Goal: Task Accomplishment & Management: Use online tool/utility

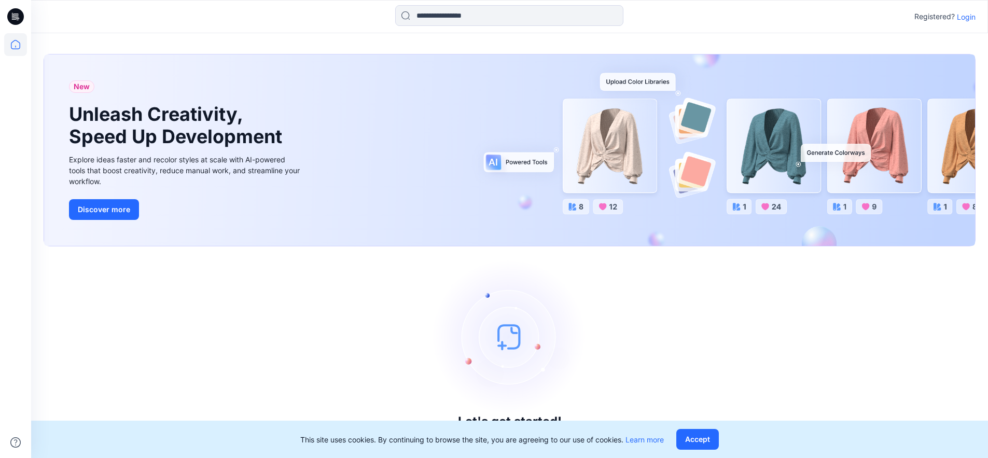
click at [965, 20] on p "Login" at bounding box center [965, 16] width 19 height 11
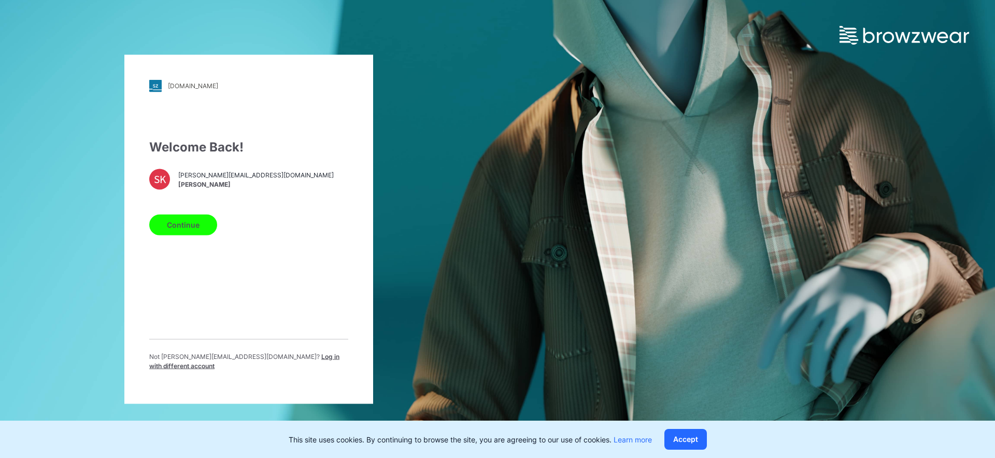
click at [198, 221] on button "Continue" at bounding box center [183, 224] width 68 height 21
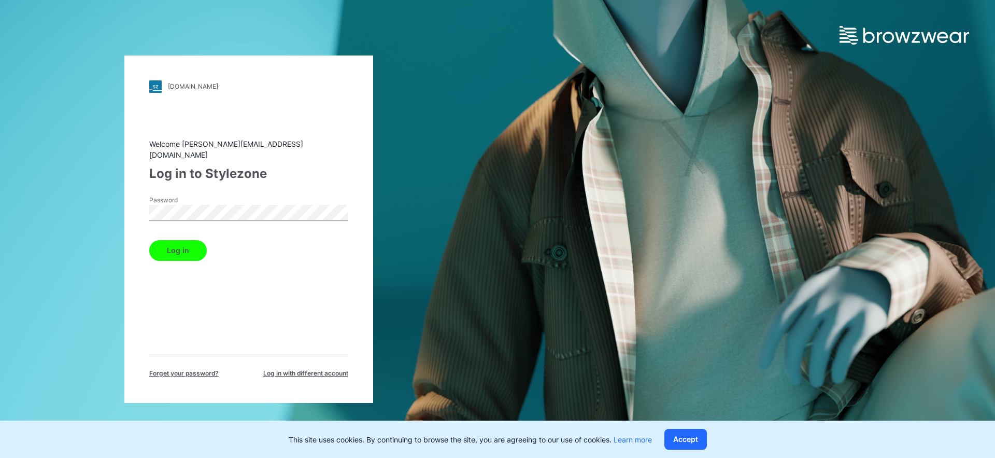
click at [185, 246] on button "Log in" at bounding box center [178, 250] width 58 height 21
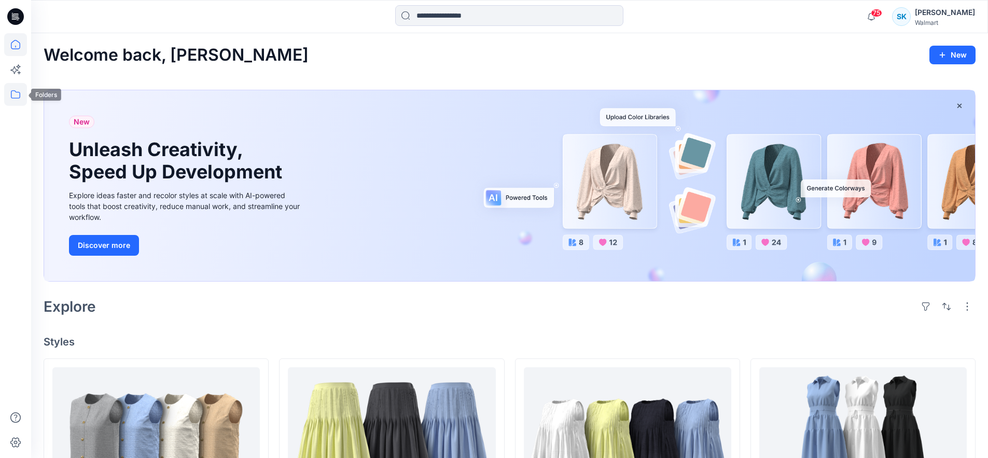
click at [17, 94] on icon at bounding box center [15, 94] width 23 height 23
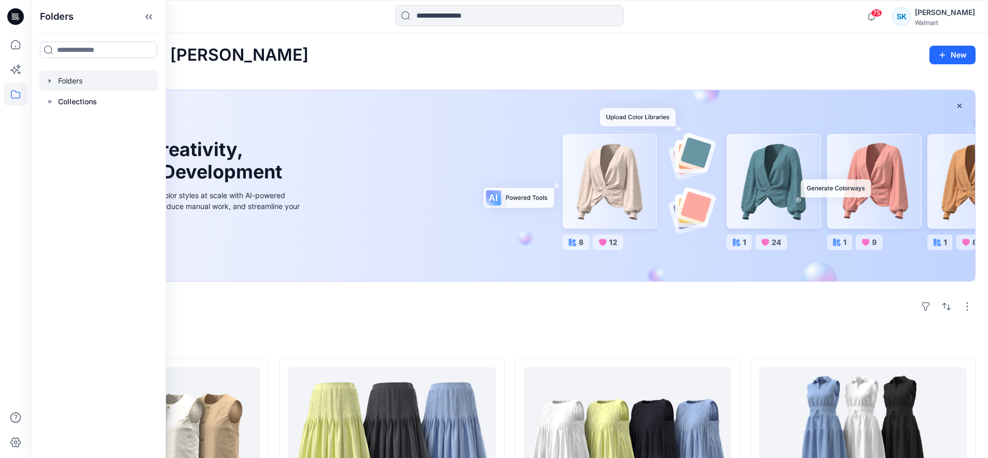
click at [79, 78] on div at bounding box center [98, 81] width 118 height 21
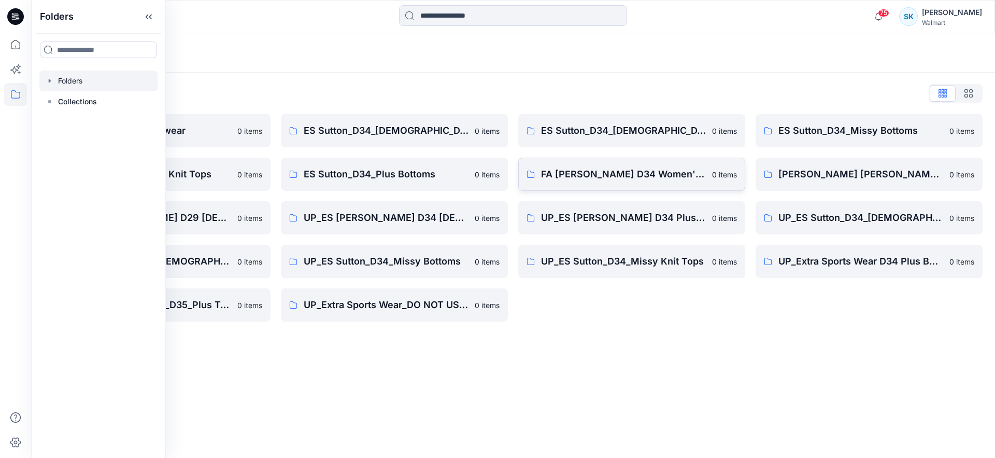
click at [662, 172] on p "FA ES Sutton D34 Women's Wovens" at bounding box center [623, 174] width 165 height 15
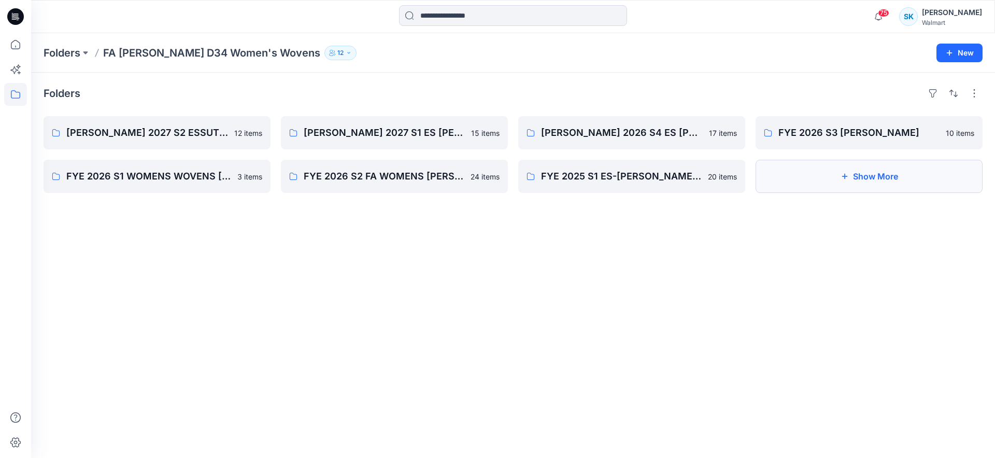
click at [818, 166] on button "Show More" at bounding box center [869, 176] width 227 height 33
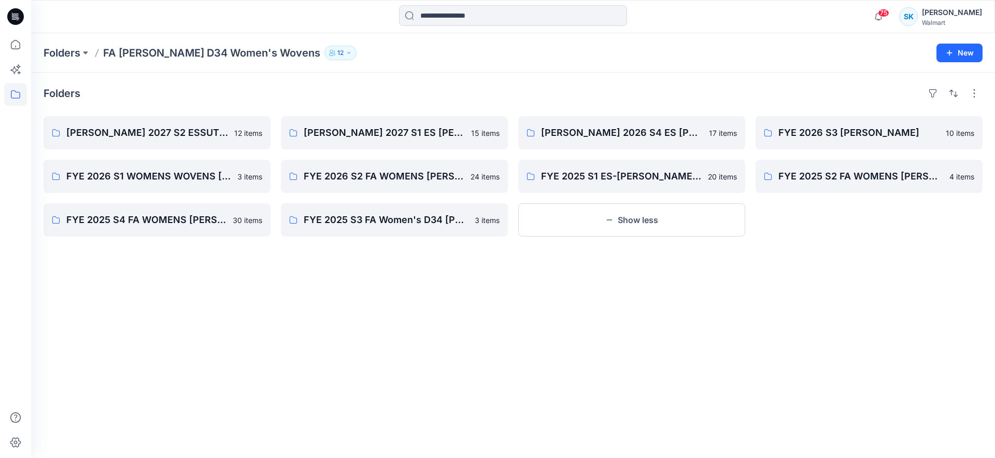
click at [589, 74] on div "Folders FYE FA 2027 S2 ESSUTTON MISSY WOVENS 12 items FYE 2026 S1 WOMENS WOVENS…" at bounding box center [513, 265] width 964 height 385
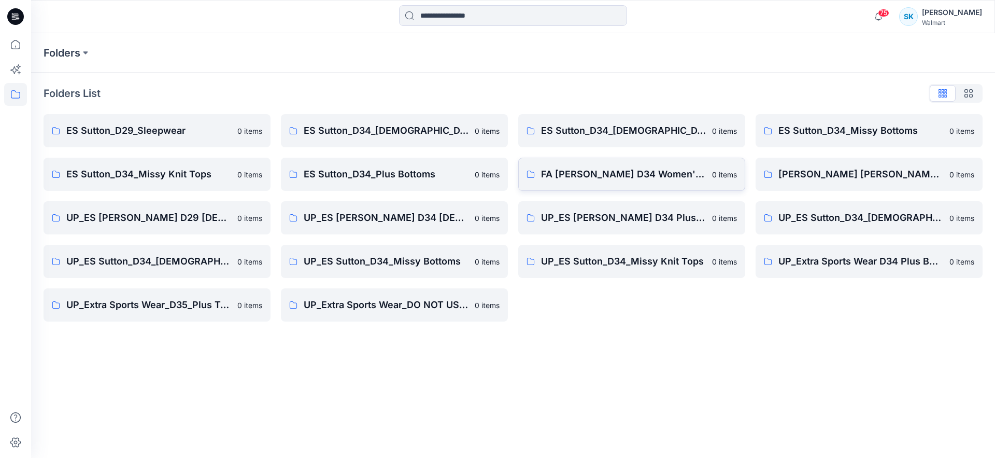
click at [673, 172] on p "FA ES Sutton D34 Women's Wovens" at bounding box center [623, 174] width 165 height 15
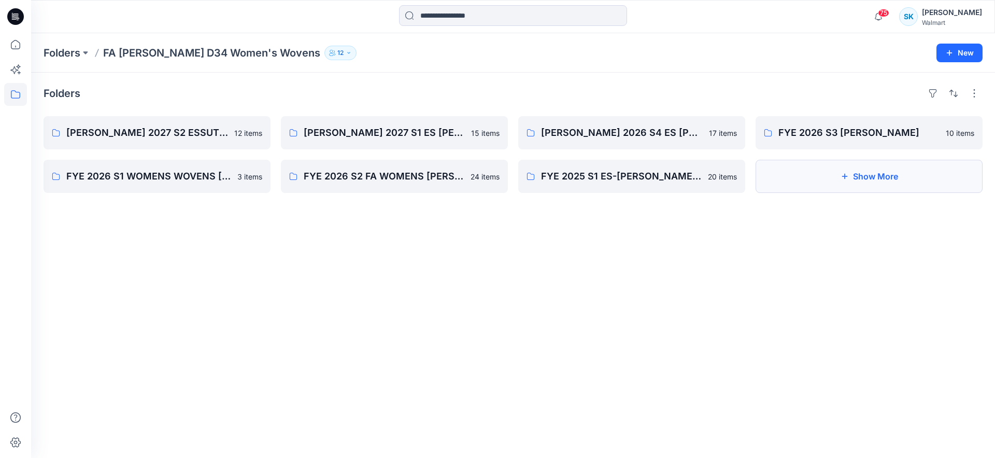
click at [866, 175] on button "Show More" at bounding box center [869, 176] width 227 height 33
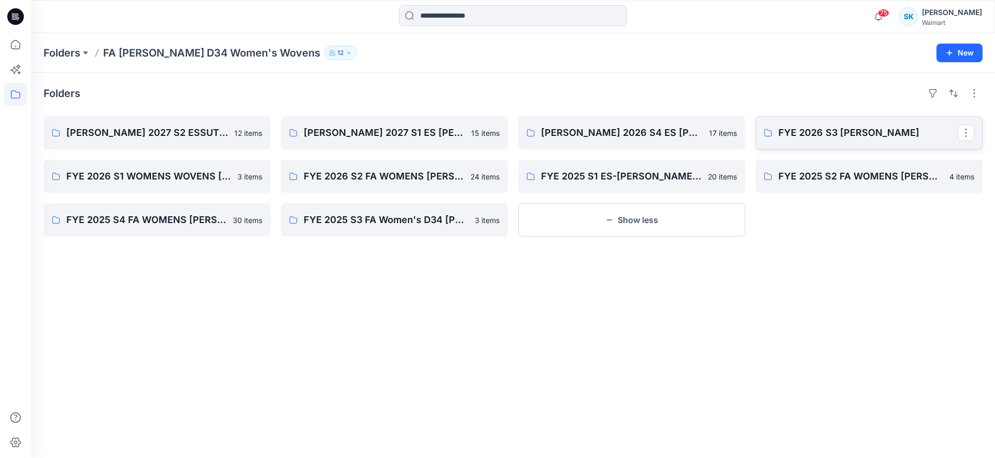
click at [877, 135] on p "FYE 2026 S3 ES SUTTON" at bounding box center [868, 132] width 179 height 15
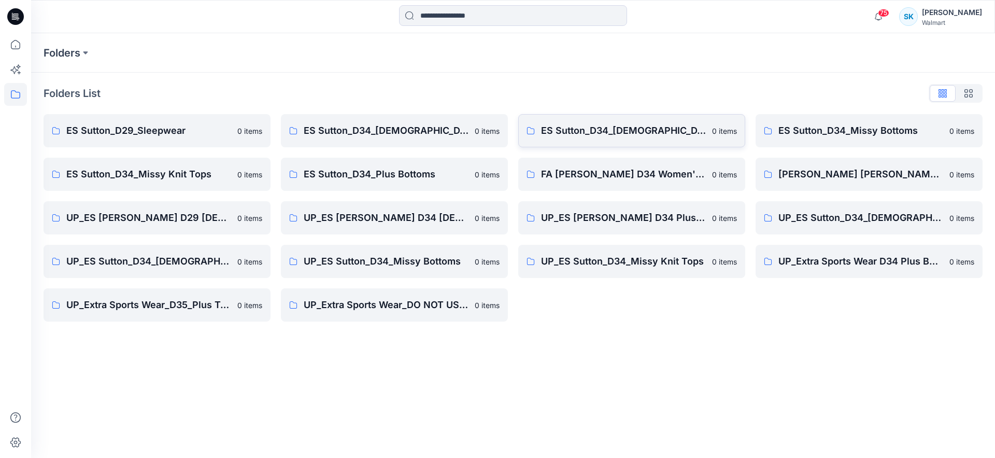
click at [699, 130] on p "ES Sutton_D34_Ladies Woven Tops" at bounding box center [623, 130] width 165 height 15
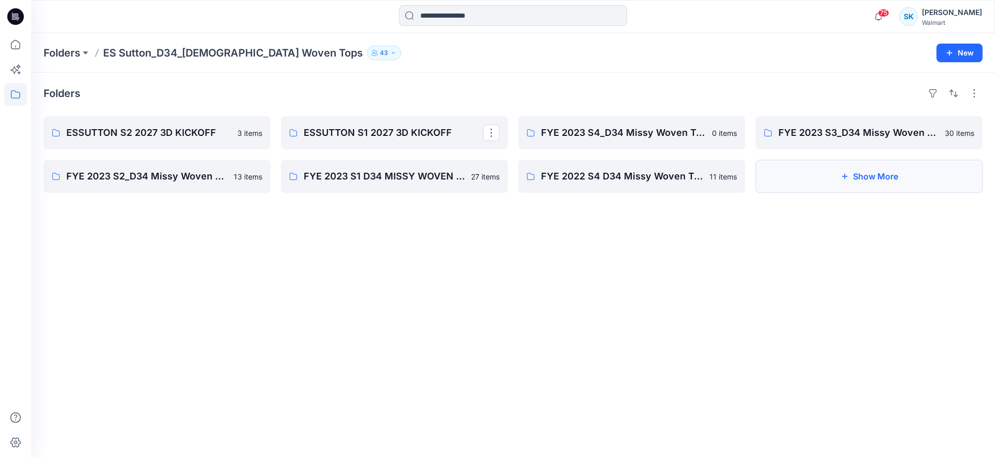
click at [822, 168] on button "Show More" at bounding box center [869, 176] width 227 height 33
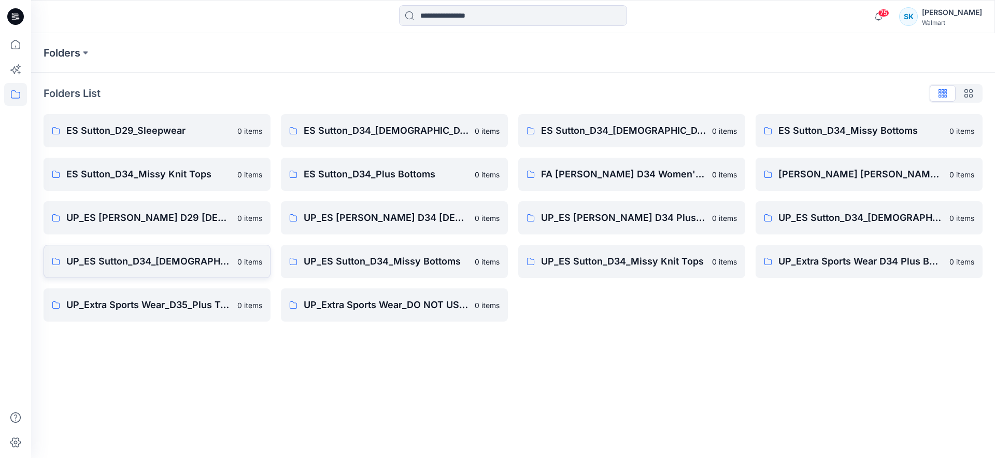
click at [208, 263] on p "UP_ES Sutton_D34_[DEMOGRAPHIC_DATA] Woven Tops" at bounding box center [148, 261] width 165 height 15
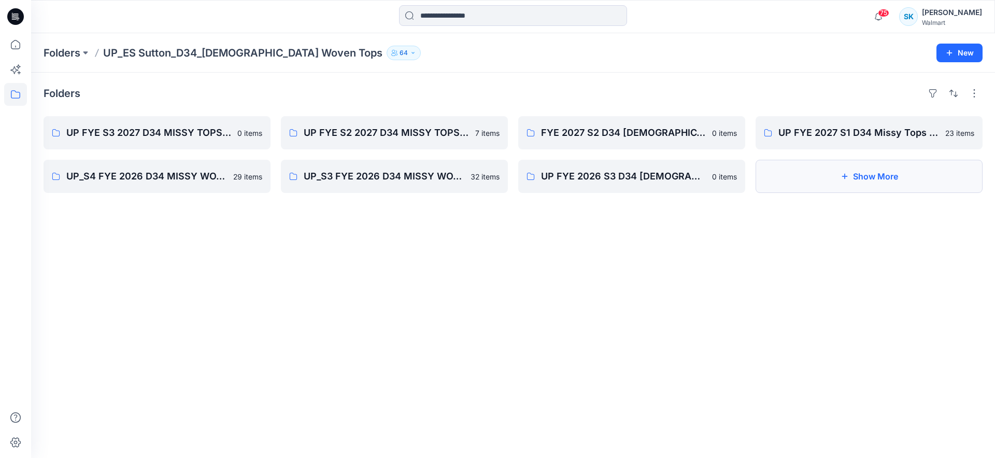
click at [827, 181] on button "Show More" at bounding box center [869, 176] width 227 height 33
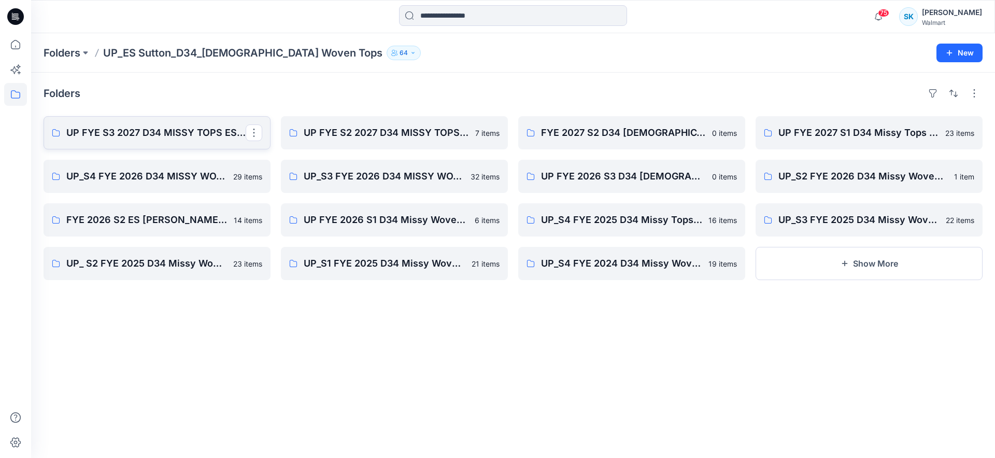
click at [165, 130] on p "UP FYE S3 2027 D34 MISSY TOPS ESSUTTON" at bounding box center [155, 132] width 179 height 15
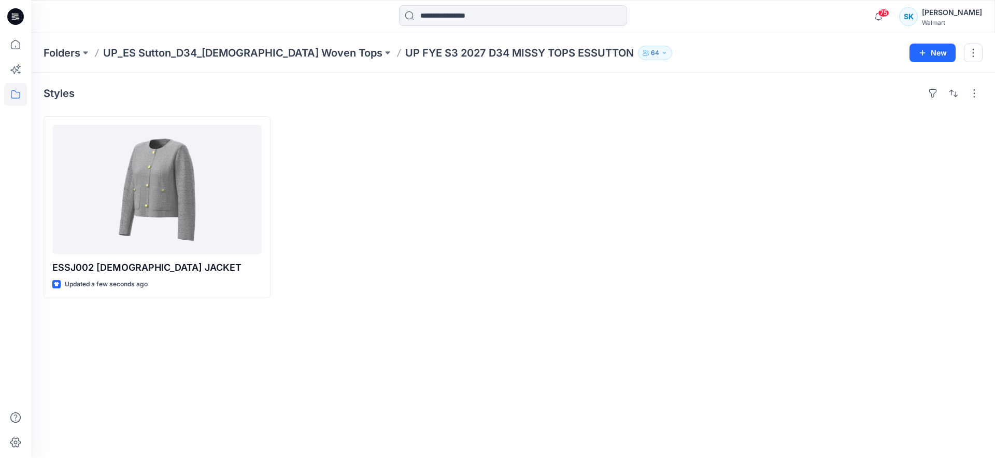
click at [326, 162] on div at bounding box center [394, 207] width 227 height 182
click at [512, 260] on div "ESSJ002 LADY JACKET Updated a few seconds ago" at bounding box center [513, 207] width 939 height 182
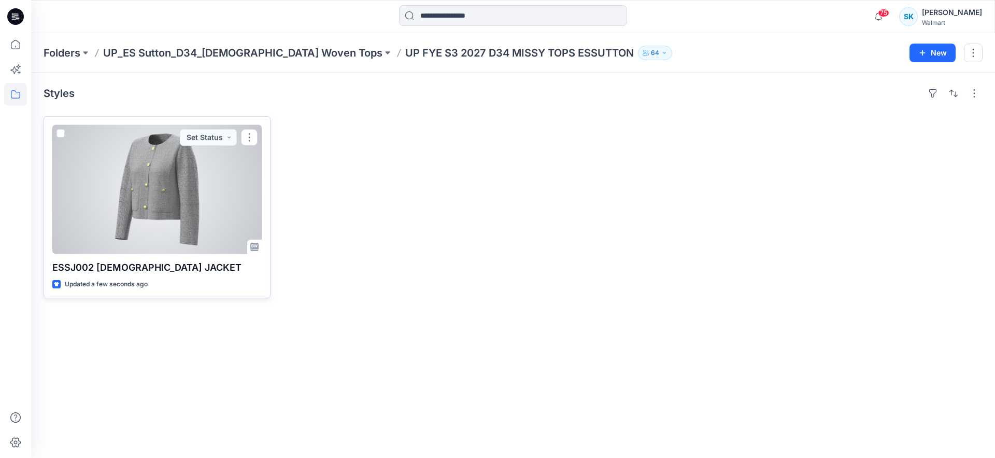
click at [234, 178] on div at bounding box center [156, 189] width 209 height 129
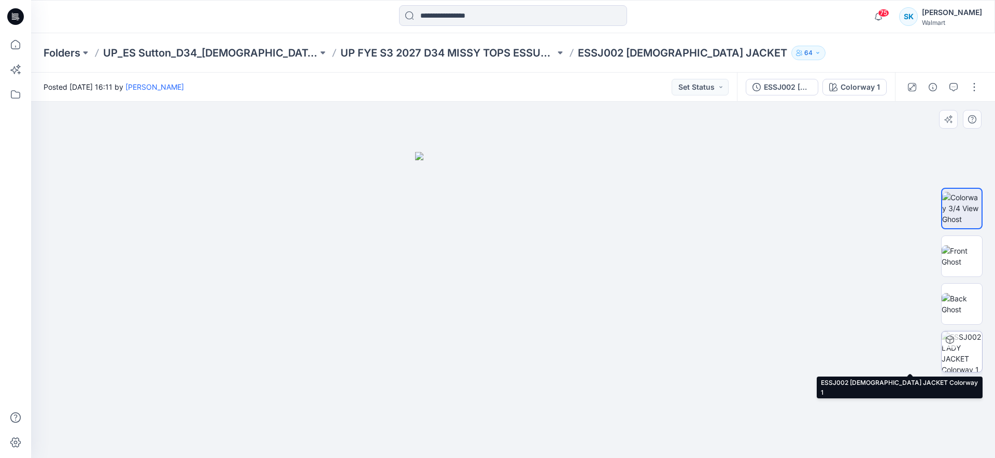
click at [965, 356] on img at bounding box center [962, 351] width 40 height 40
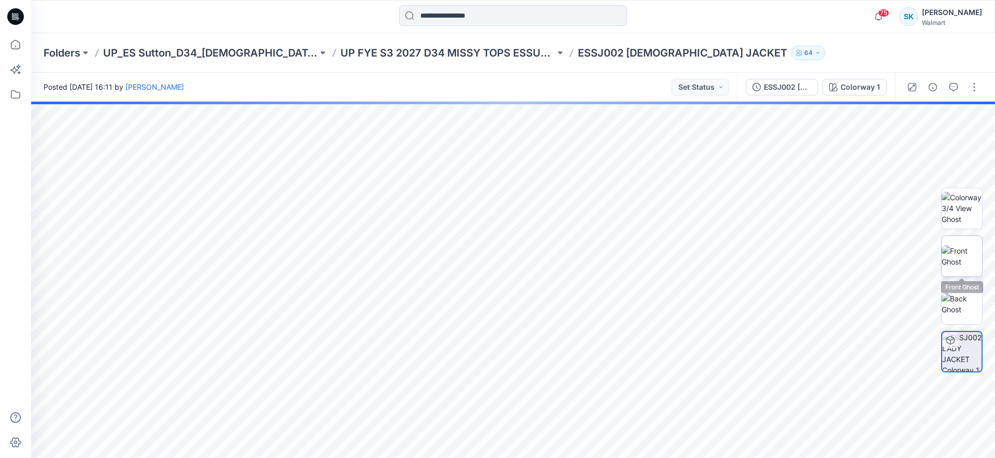
click at [974, 258] on img at bounding box center [962, 256] width 40 height 22
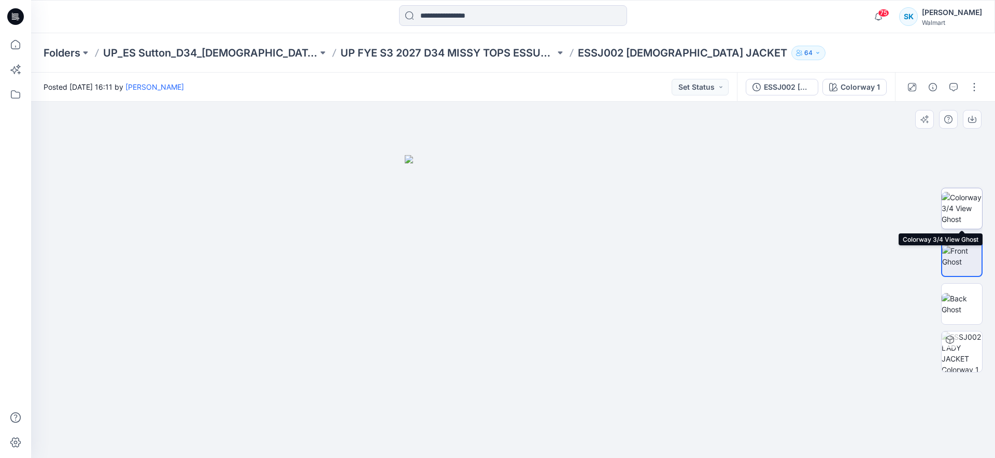
click at [975, 201] on img at bounding box center [962, 208] width 40 height 33
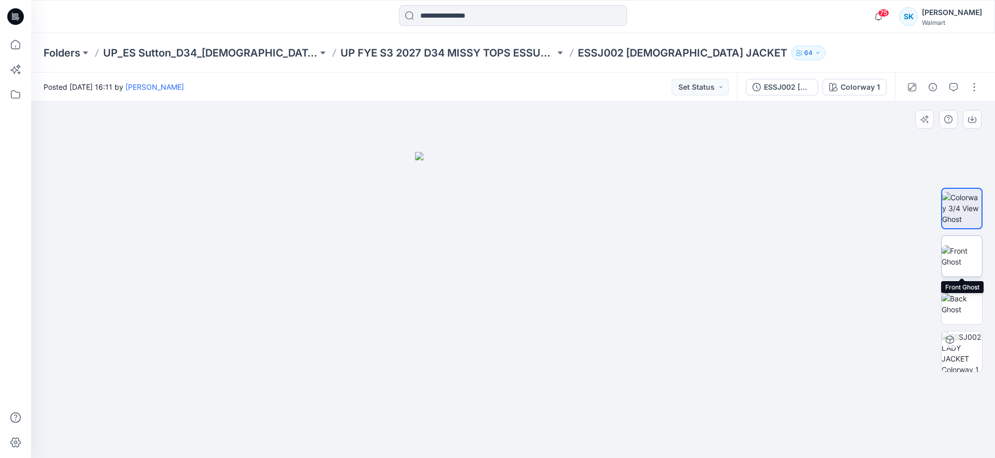
click at [964, 252] on img at bounding box center [962, 256] width 40 height 22
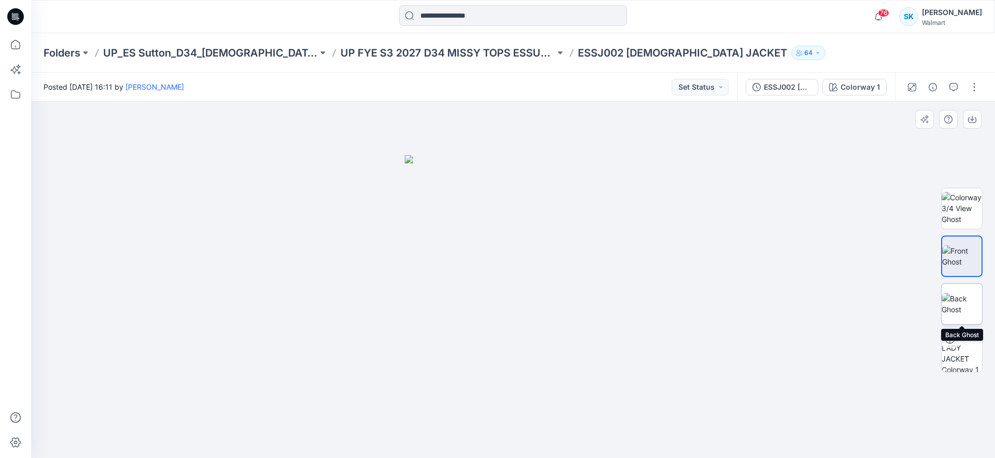
click at [960, 302] on img at bounding box center [962, 304] width 40 height 22
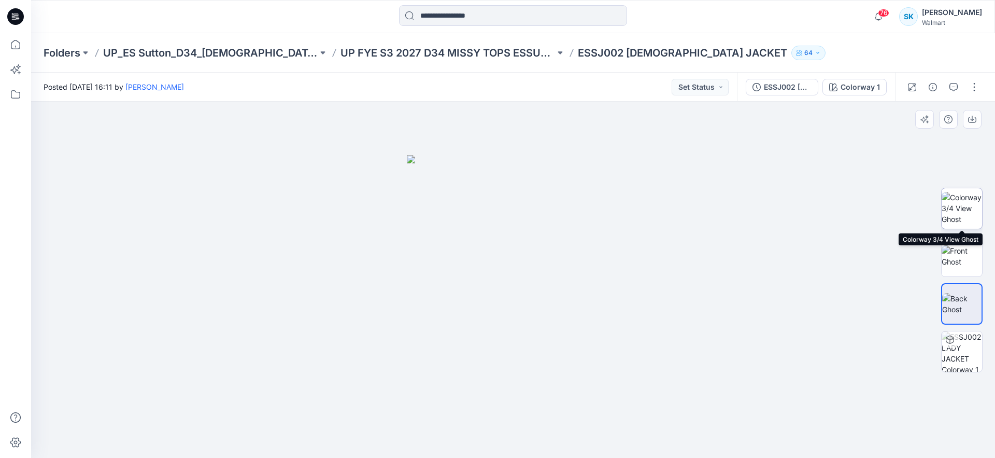
click at [951, 203] on img at bounding box center [962, 208] width 40 height 33
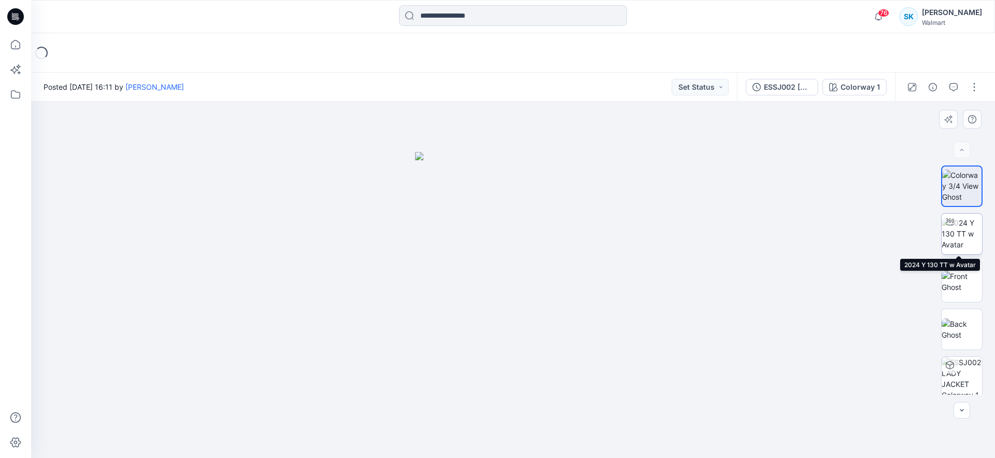
click at [953, 237] on img at bounding box center [962, 233] width 40 height 33
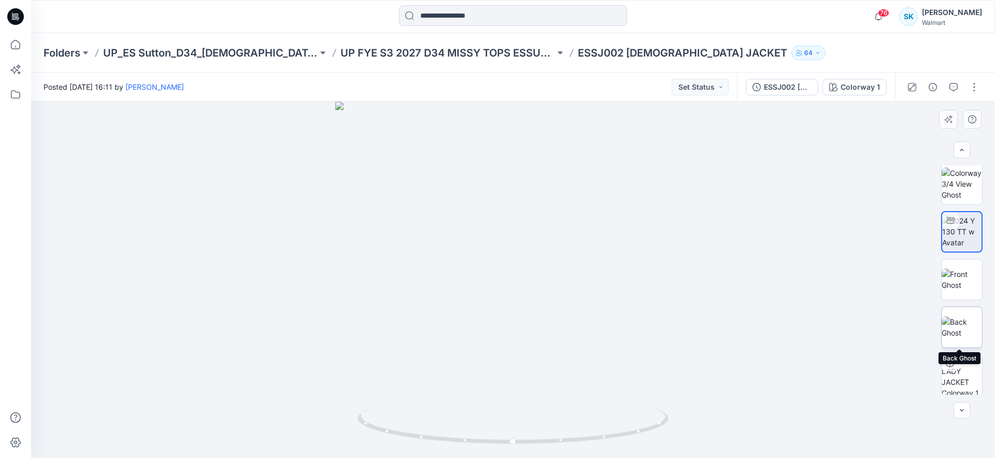
scroll to position [3, 0]
click at [972, 88] on button "button" at bounding box center [974, 87] width 17 height 17
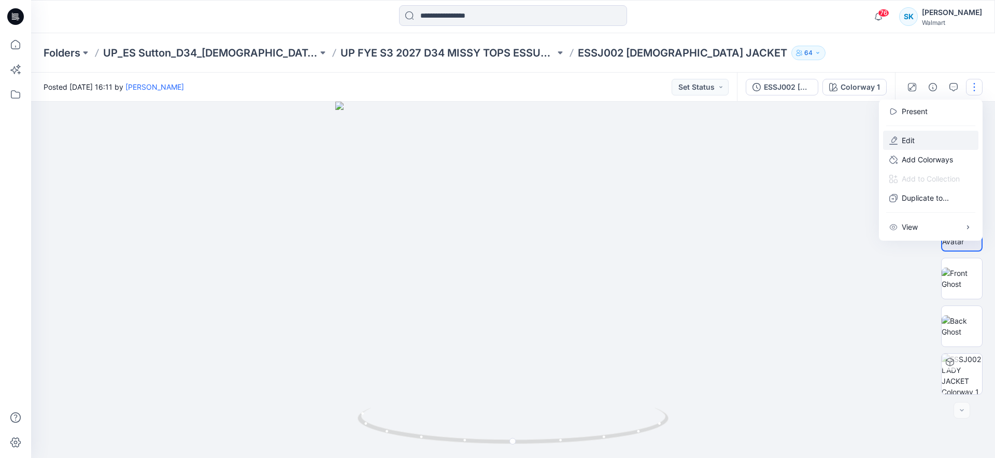
click at [920, 142] on button "Edit" at bounding box center [930, 140] width 95 height 19
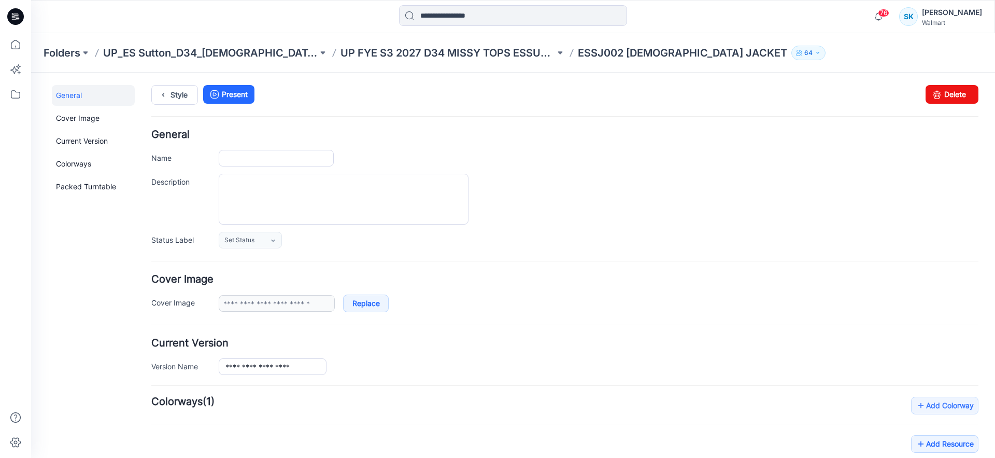
type input "**********"
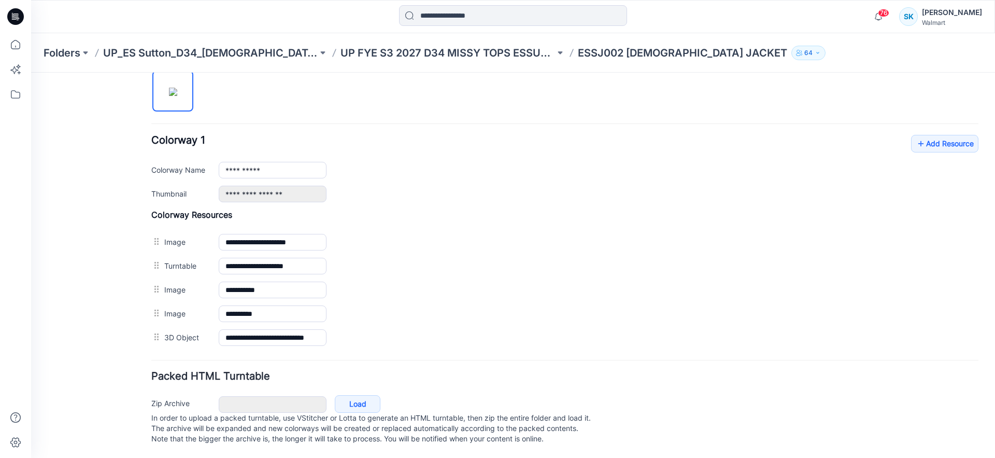
scroll to position [360, 0]
click at [948, 137] on link "Add Resource" at bounding box center [944, 144] width 67 height 18
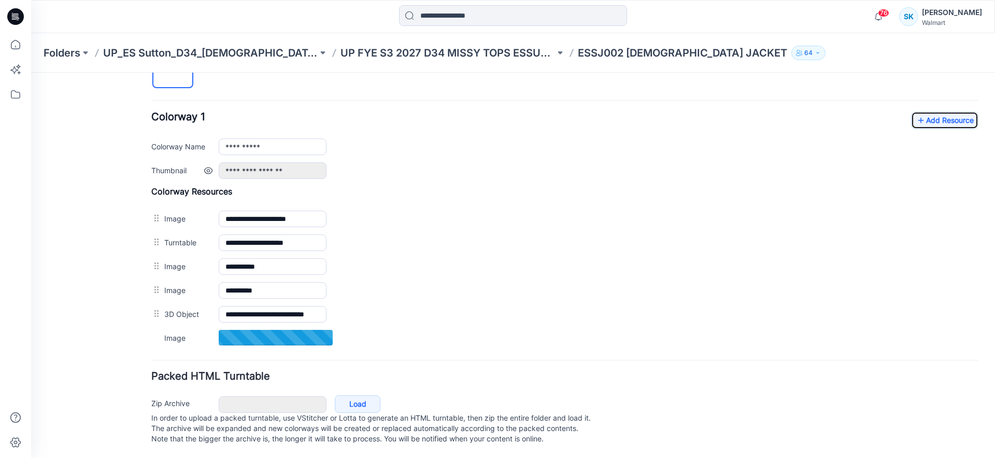
scroll to position [385, 0]
click at [921, 115] on link "Add Resource" at bounding box center [944, 120] width 67 height 18
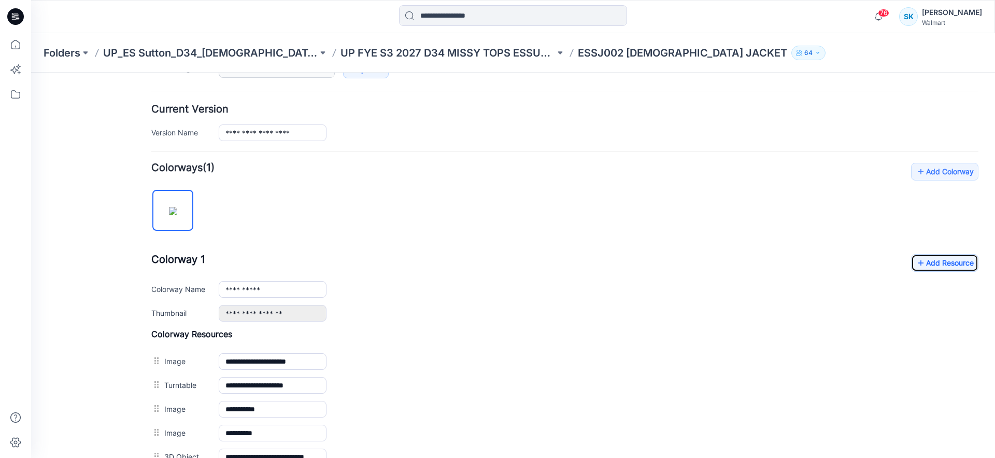
scroll to position [233, 0]
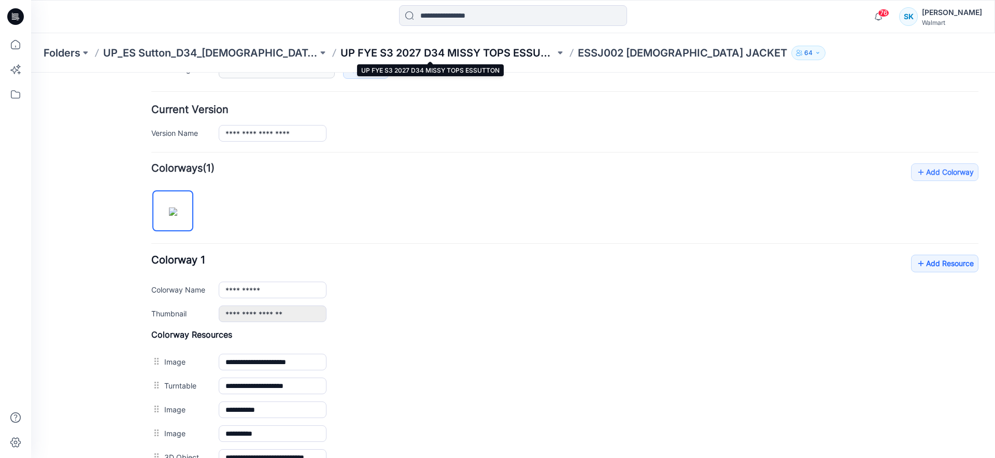
click at [397, 55] on p "UP FYE S3 2027 D34 MISSY TOPS ESSUTTON" at bounding box center [448, 53] width 215 height 15
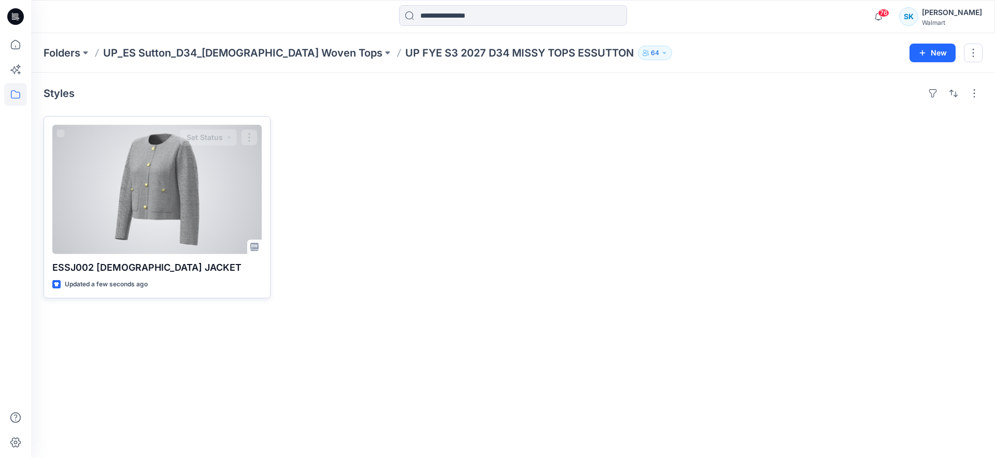
click at [198, 163] on div at bounding box center [156, 189] width 209 height 129
